Goal: Transaction & Acquisition: Purchase product/service

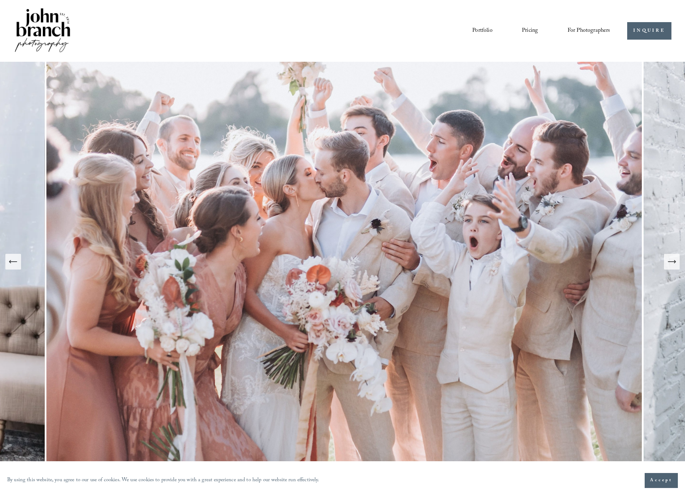
click at [0, 0] on span "Presets" at bounding box center [0, 0] width 0 height 0
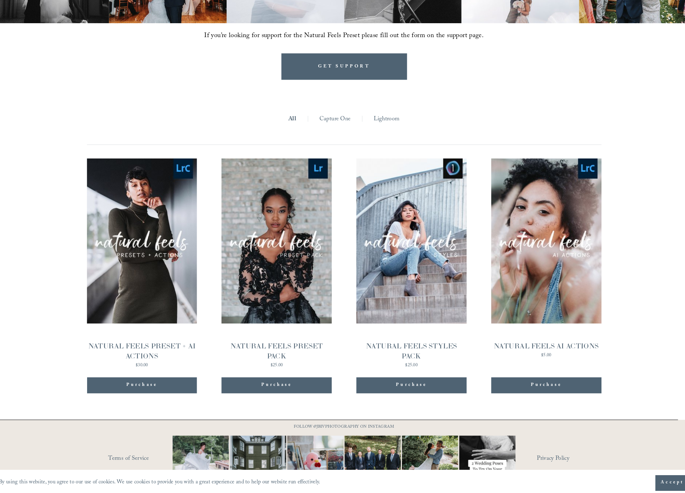
scroll to position [716, 0]
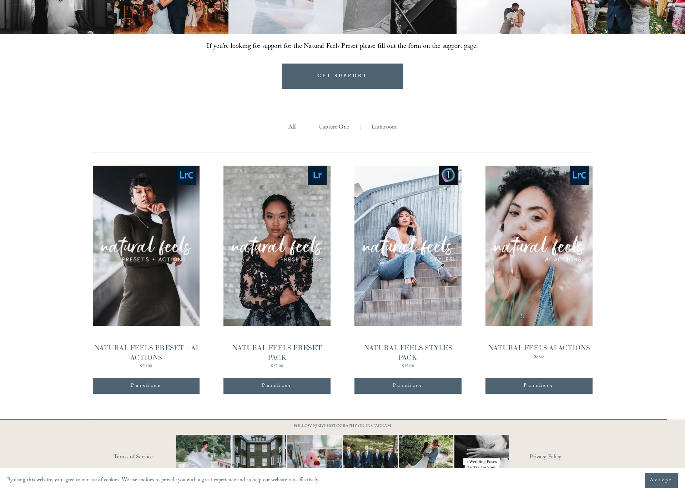
click at [372, 122] on link "Lightroom" at bounding box center [383, 127] width 25 height 11
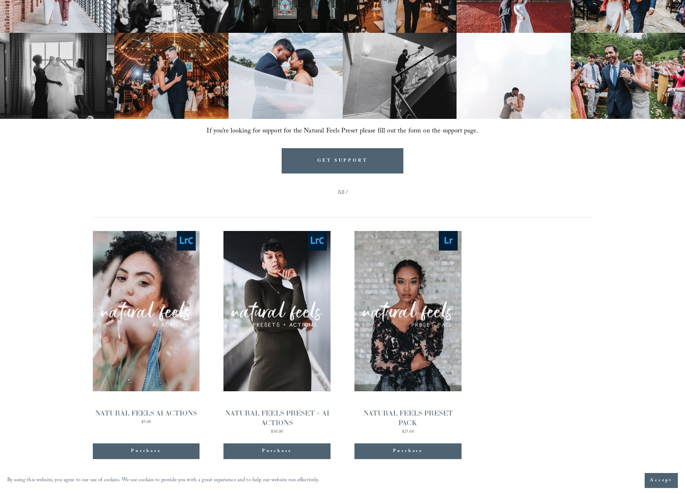
scroll to position [632, 0]
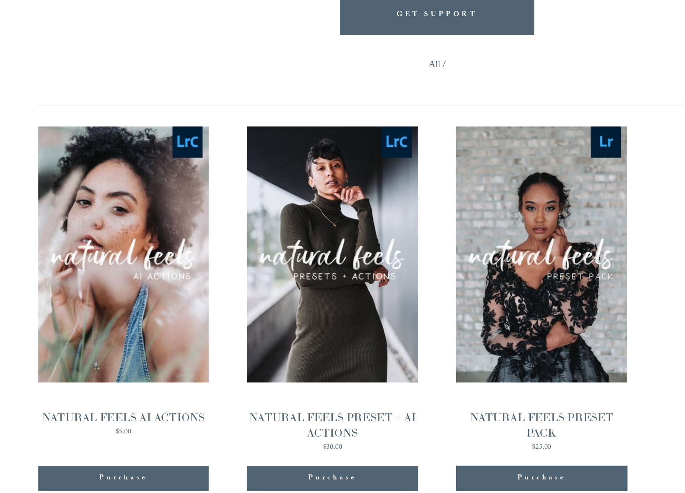
drag, startPoint x: 395, startPoint y: 439, endPoint x: 400, endPoint y: 404, distance: 35.1
click at [400, 405] on div "Quick View" at bounding box center [407, 344] width 107 height 228
click at [400, 407] on div "NATURAL FEELS PRESET PACK" at bounding box center [407, 416] width 107 height 19
click at [339, 420] on div "Quick View" at bounding box center [342, 344] width 499 height 228
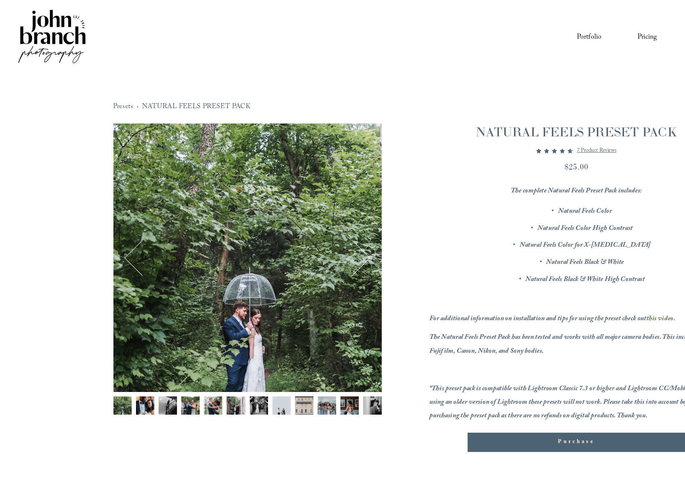
click at [111, 331] on img "Image 2 of 12" at bounding box center [118, 332] width 15 height 15
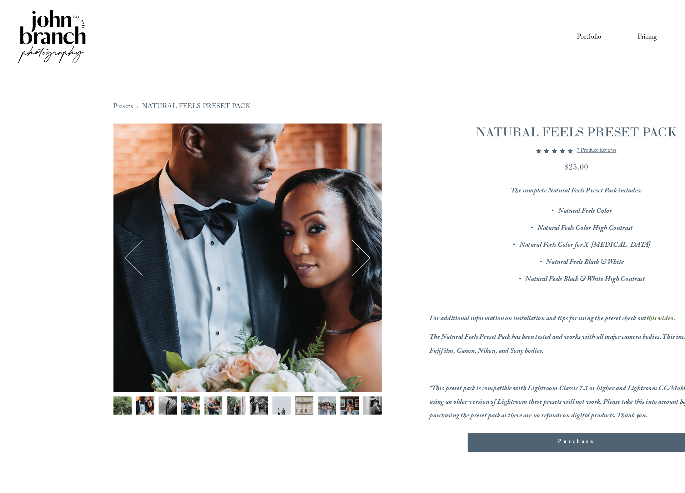
click at [299, 207] on button "Next" at bounding box center [288, 211] width 28 height 28
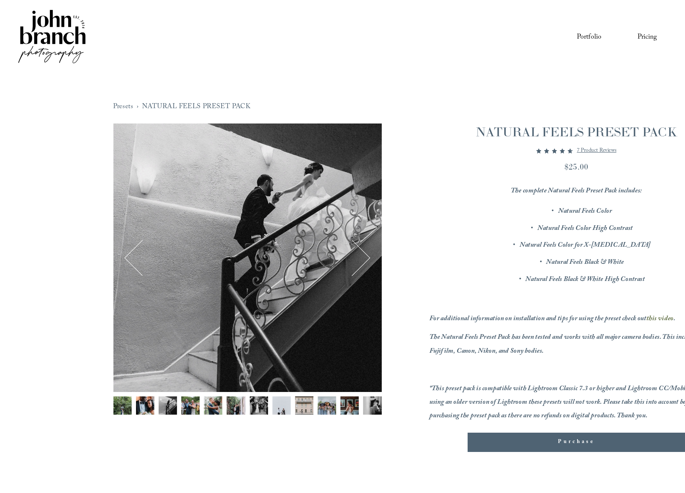
click at [299, 207] on button "Next" at bounding box center [288, 211] width 28 height 28
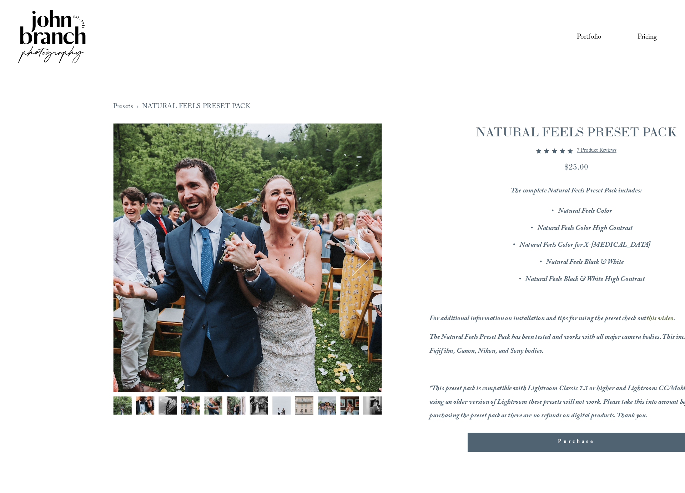
click at [299, 207] on button "Next" at bounding box center [288, 211] width 28 height 28
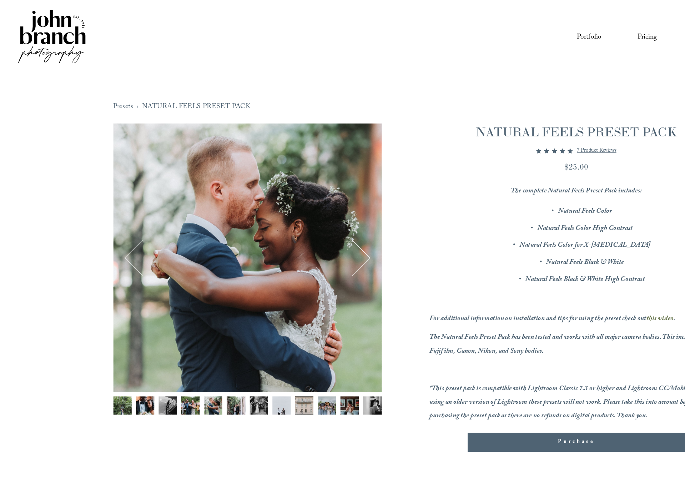
click at [299, 207] on button "Next" at bounding box center [288, 211] width 28 height 28
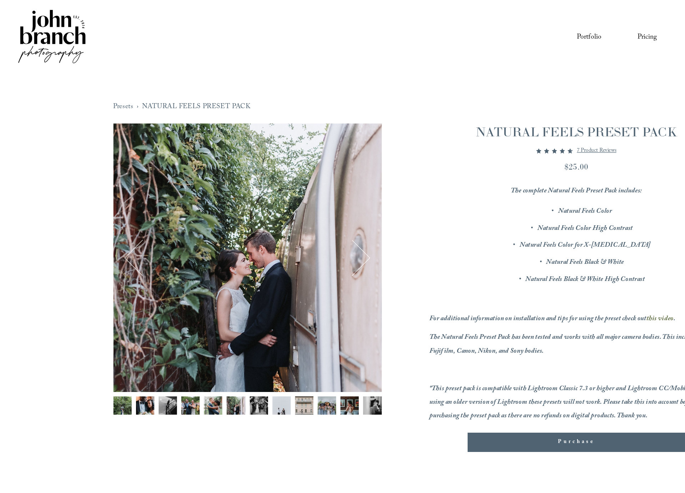
click at [299, 207] on button "Next" at bounding box center [288, 211] width 28 height 28
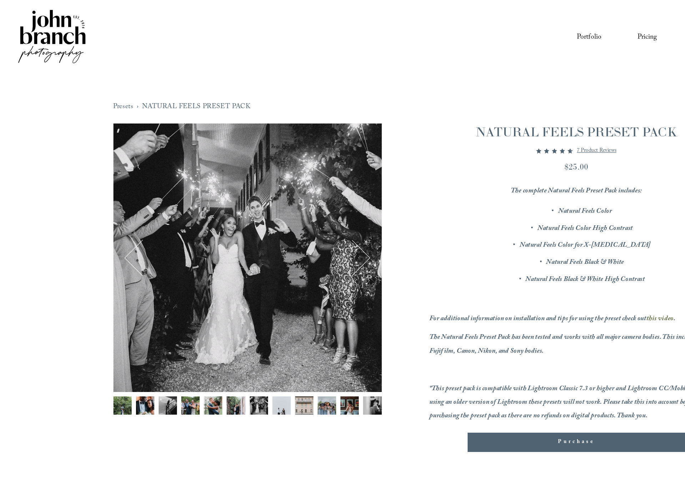
click at [299, 207] on button "Next" at bounding box center [288, 211] width 28 height 28
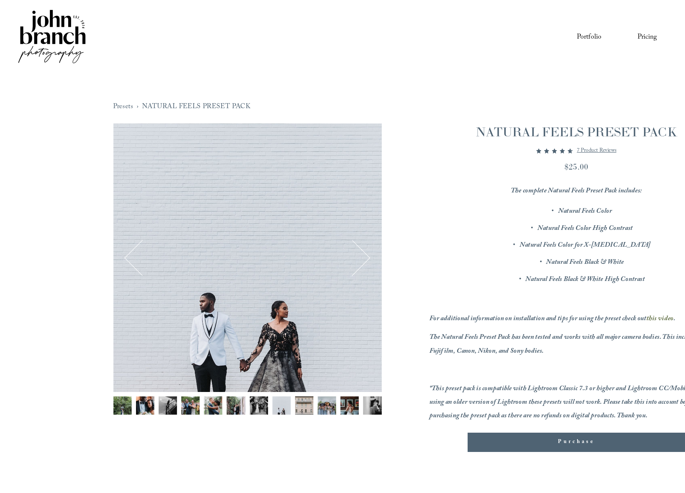
click at [299, 207] on button "Next" at bounding box center [288, 211] width 28 height 28
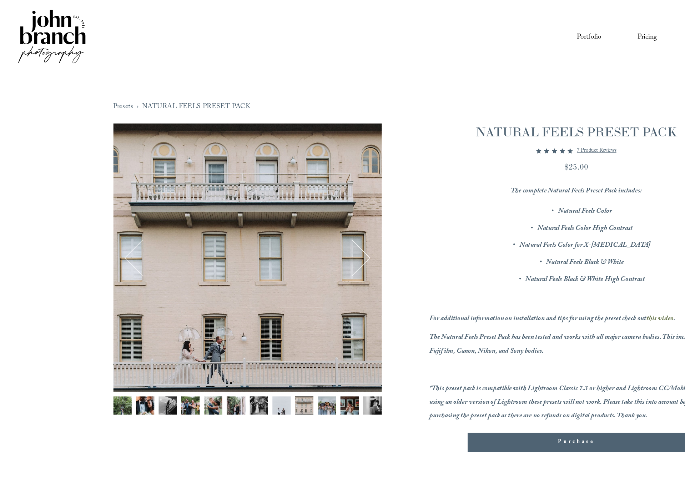
click at [299, 207] on button "Next" at bounding box center [288, 211] width 28 height 28
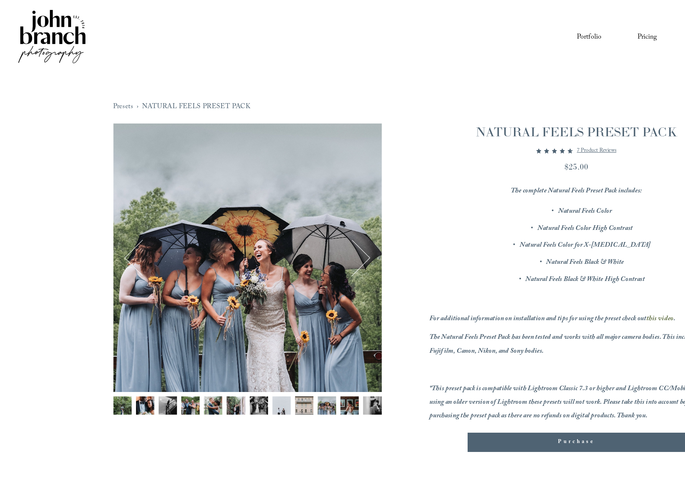
click at [299, 206] on button "Next" at bounding box center [288, 211] width 28 height 28
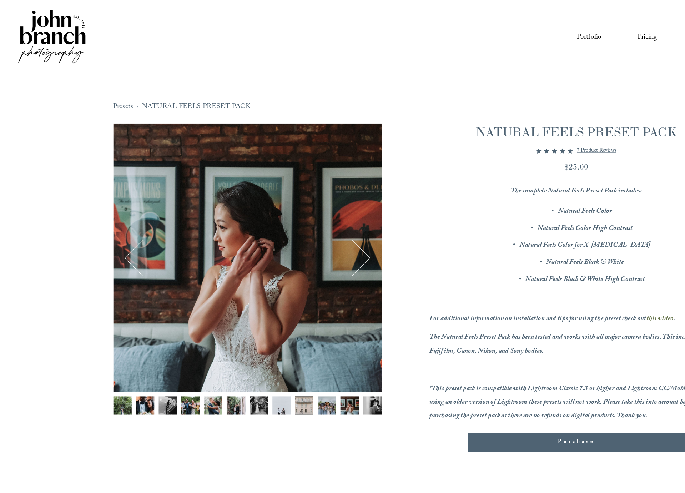
click at [299, 206] on button "Next" at bounding box center [288, 211] width 28 height 28
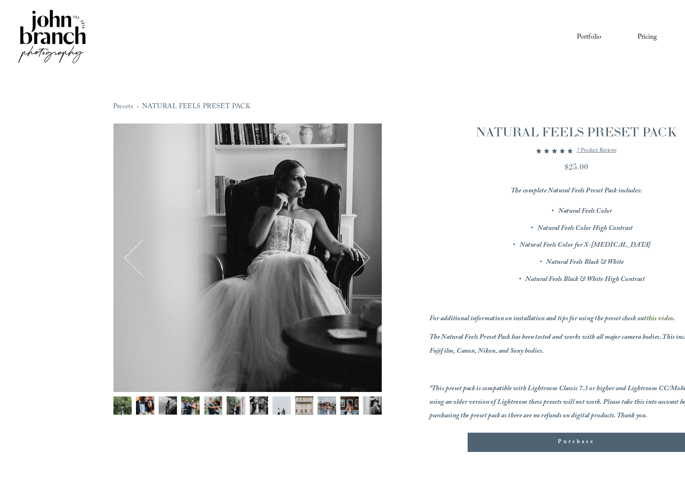
click at [299, 206] on button "Next" at bounding box center [288, 211] width 28 height 28
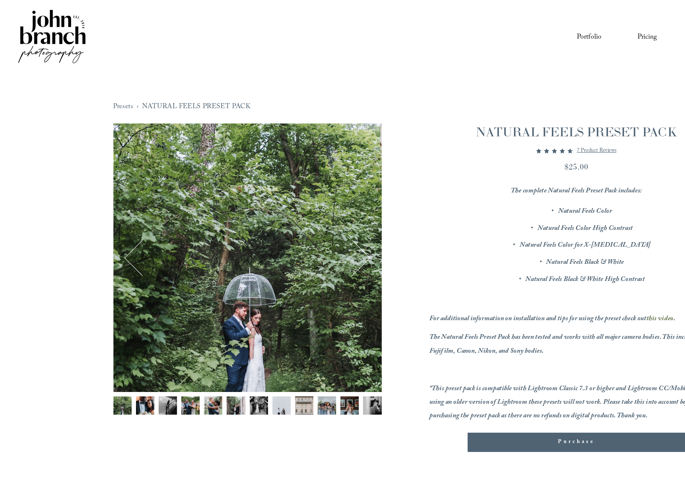
click at [299, 206] on button "Next" at bounding box center [288, 211] width 28 height 28
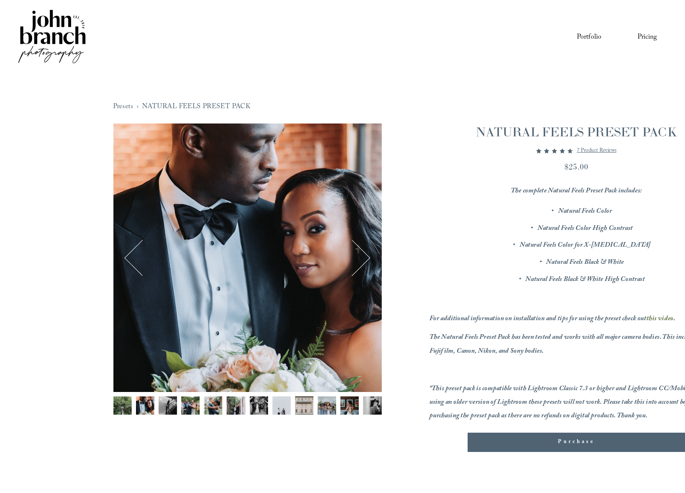
click at [275, 329] on div "Gallery thumbnails" at bounding box center [203, 334] width 220 height 19
click at [303, 332] on img "Image 12 of 12" at bounding box center [304, 332] width 15 height 15
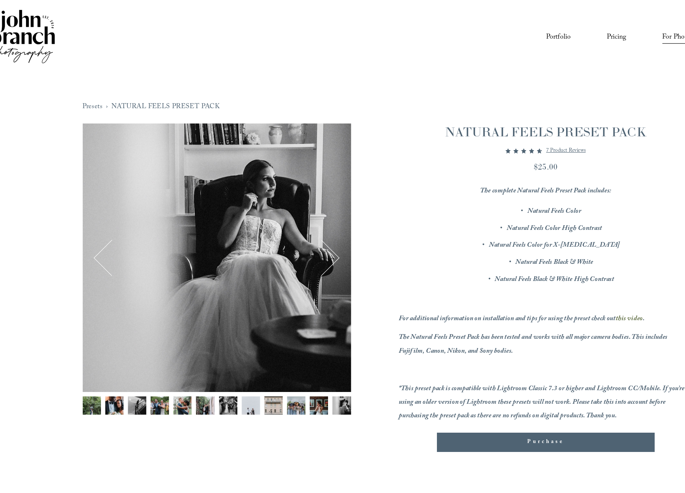
click at [301, 208] on button "Next" at bounding box center [288, 211] width 28 height 28
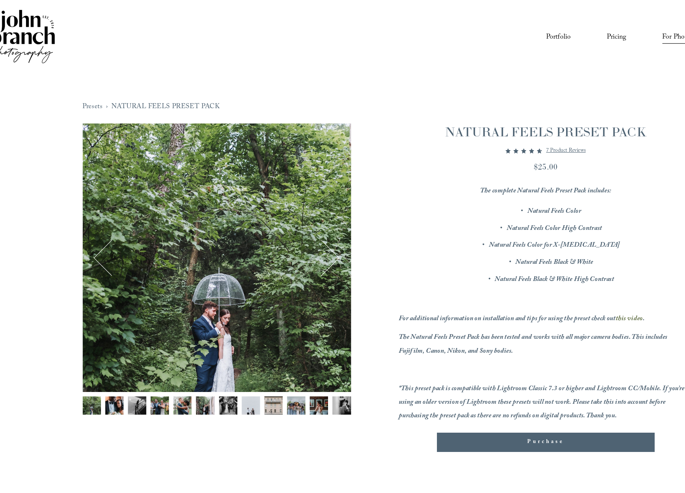
click at [301, 208] on button "Next" at bounding box center [288, 211] width 28 height 28
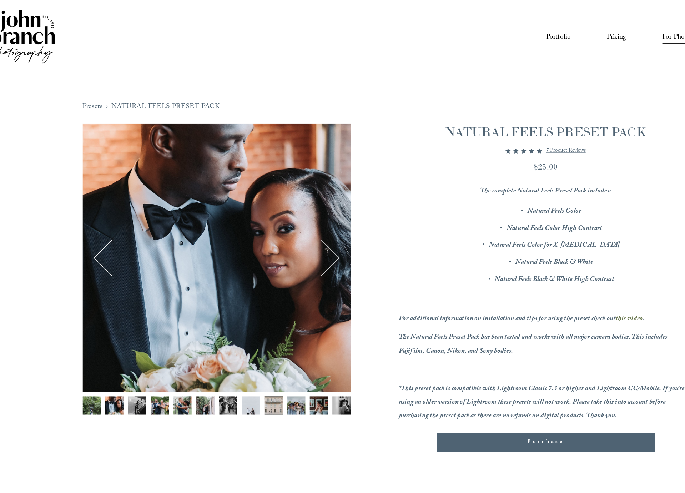
click at [301, 208] on button "Next" at bounding box center [288, 211] width 28 height 28
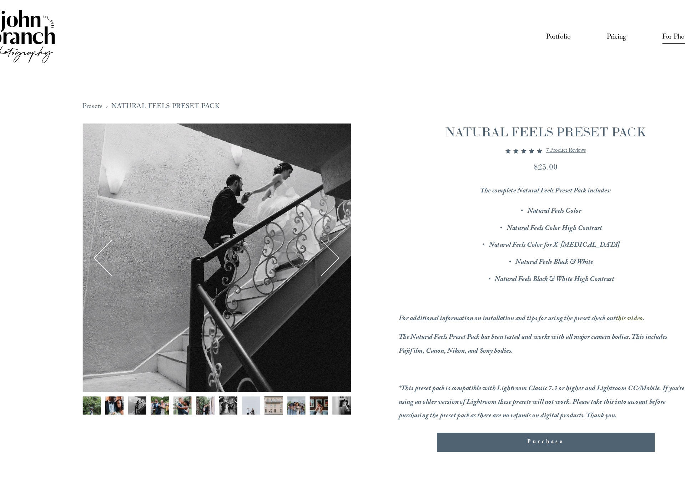
click at [301, 208] on button "Next" at bounding box center [288, 211] width 28 height 28
click at [360, 207] on ul "Natural Feels Color Natural Feels Color High Contrast Natural Feels Color for X…" at bounding box center [471, 201] width 241 height 67
